Goal: Task Accomplishment & Management: Manage account settings

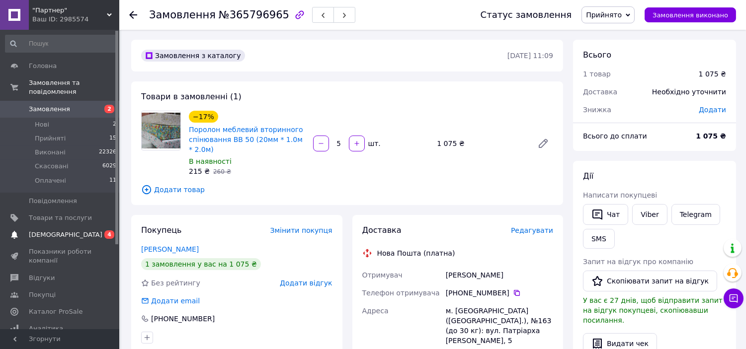
click at [61, 230] on span "[DEMOGRAPHIC_DATA]" at bounding box center [66, 234] width 74 height 9
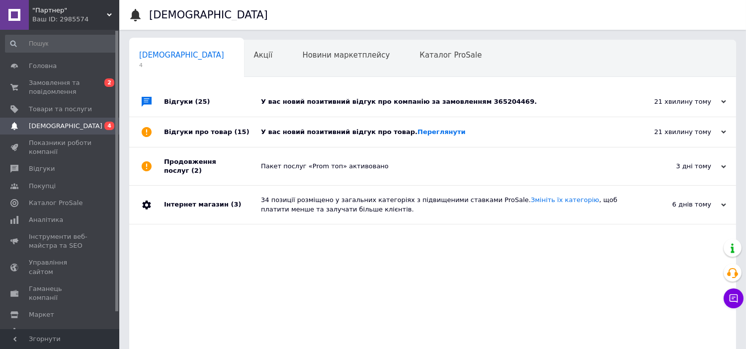
drag, startPoint x: 335, startPoint y: 129, endPoint x: 355, endPoint y: 133, distance: 20.3
click at [335, 129] on div "У вас новий позитивний відгук про товар. [GEOGRAPHIC_DATA]" at bounding box center [444, 132] width 366 height 9
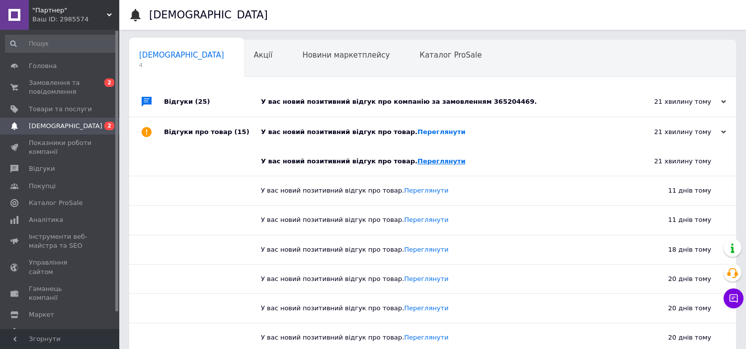
click at [417, 162] on link "Переглянути" at bounding box center [441, 160] width 48 height 7
click at [425, 131] on link "Переглянути" at bounding box center [441, 131] width 48 height 7
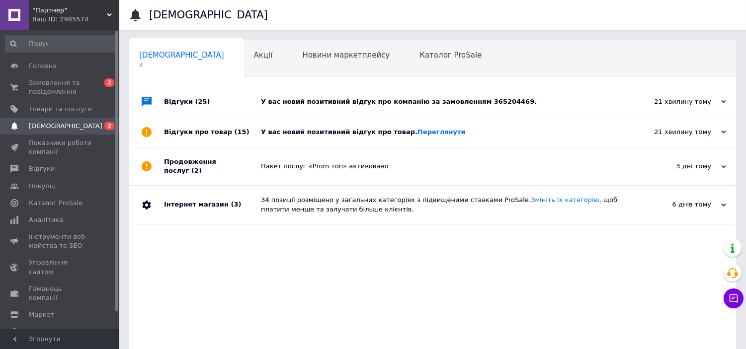
click at [523, 107] on div "У вас новий позитивний відгук про компанію за замовленням 365204469." at bounding box center [444, 102] width 366 height 30
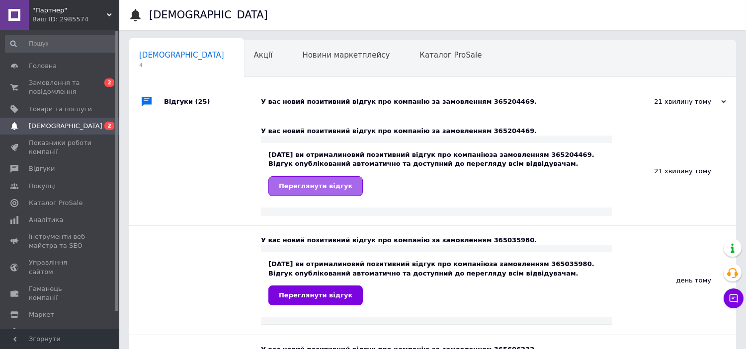
click at [283, 185] on span "Переглянути відгук" at bounding box center [316, 185] width 74 height 7
click at [51, 79] on span "Замовлення та повідомлення" at bounding box center [60, 87] width 63 height 18
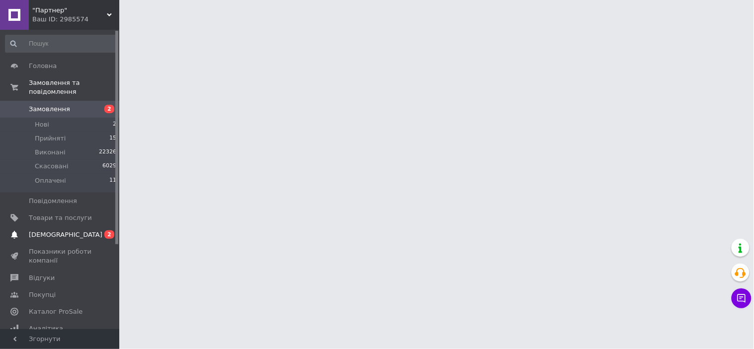
click at [62, 230] on span "[DEMOGRAPHIC_DATA]" at bounding box center [66, 234] width 74 height 9
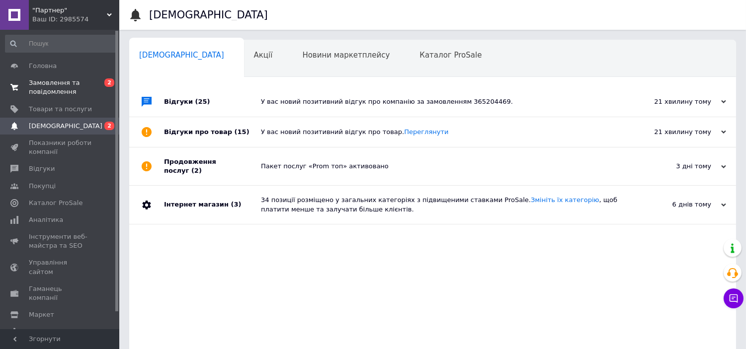
click at [80, 91] on span "Замовлення та повідомлення" at bounding box center [60, 87] width 63 height 18
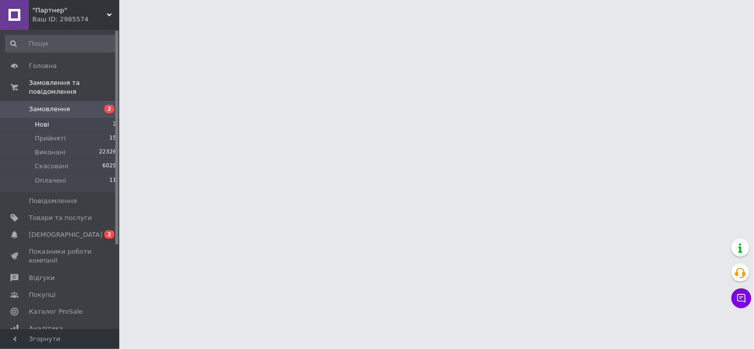
click at [97, 118] on li "Нові 2" at bounding box center [61, 125] width 122 height 14
